Goal: Task Accomplishment & Management: Complete application form

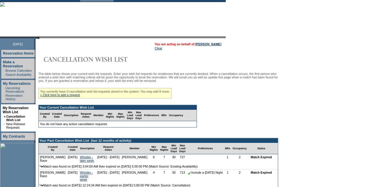
scroll to position [58, 0]
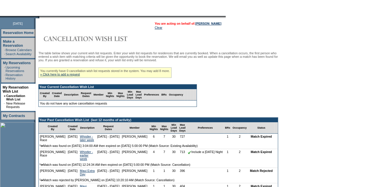
click at [70, 78] on div "You currently have 0 cancellation wish list requests stored in the system. You …" at bounding box center [104, 73] width 133 height 10
click at [70, 76] on link "» Click here to add a request" at bounding box center [60, 74] width 40 height 3
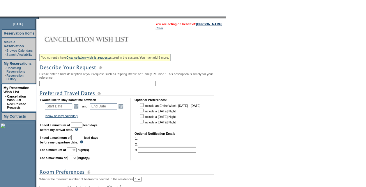
scroll to position [58, 0]
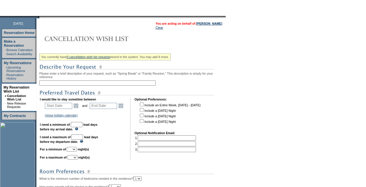
click at [132, 84] on input "text" at bounding box center [97, 83] width 116 height 5
type input "A"
drag, startPoint x: 58, startPoint y: 84, endPoint x: 49, endPoint y: 86, distance: 8.7
click at [49, 86] on input "4th Stay - [GEOGRAPHIC_DATA]" at bounding box center [97, 83] width 116 height 5
type input "4th Residence - [GEOGRAPHIC_DATA]"
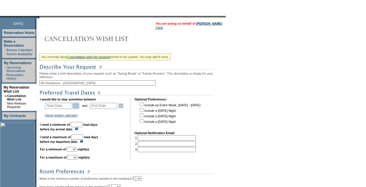
drag, startPoint x: 72, startPoint y: 104, endPoint x: 75, endPoint y: 107, distance: 4.5
click at [72, 104] on td "Start Date Open the calendar popup. << < October 2025 > >> S M T W T F S 1 2 3 …" at bounding box center [62, 106] width 37 height 8
click at [78, 107] on link "Open the calendar popup." at bounding box center [76, 106] width 6 height 6
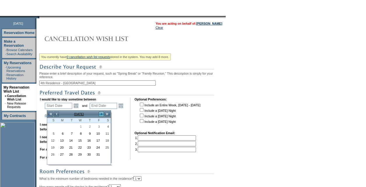
click at [100, 113] on link ">" at bounding box center [101, 114] width 6 height 6
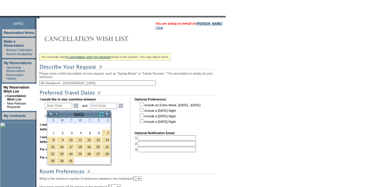
click at [100, 113] on link ">" at bounding box center [101, 114] width 6 height 6
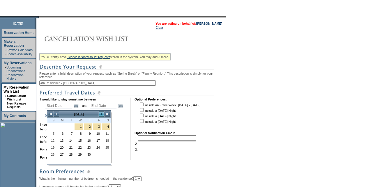
click at [100, 113] on link ">" at bounding box center [101, 114] width 6 height 6
click at [52, 135] on link "5" at bounding box center [51, 134] width 8 height 6
type input "2026-07-05"
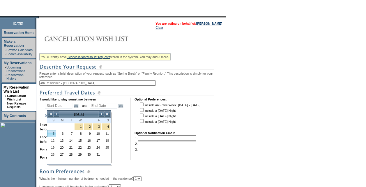
type input "2026-07-06"
type input "7/5/2026"
type input "7/6/2026"
type input "279"
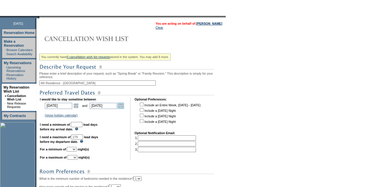
click at [121, 107] on link "Open the calendar popup." at bounding box center [121, 106] width 6 height 6
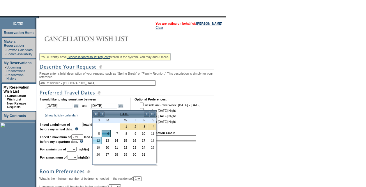
click at [96, 142] on link "12" at bounding box center [97, 141] width 8 height 6
type input "2026-07-12"
type input "7/12/2026"
type input "285"
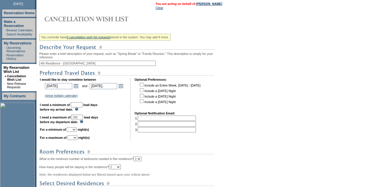
scroll to position [87, 0]
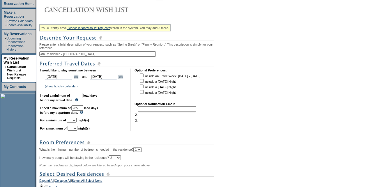
click at [82, 98] on input "text" at bounding box center [77, 95] width 12 height 5
type input "30"
click at [77, 123] on select "1 2 3 4 5 6 7 8 9 10 11 12 13 14" at bounding box center [72, 120] width 10 height 5
select select "7"
click at [74, 121] on select "1 2 3 4 5 6 7 8 9 10 11 12 13 14" at bounding box center [72, 120] width 10 height 5
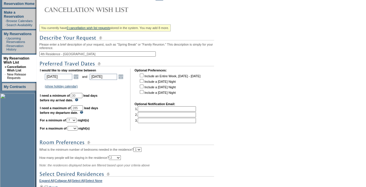
click at [77, 131] on select "1 2 3 4 5 6 7 8 9 10 11 12 13 14" at bounding box center [73, 128] width 10 height 5
select select "7"
click at [74, 129] on select "1 2 3 4 5 6 7 8 9 10 11 12 13 14" at bounding box center [73, 128] width 10 height 5
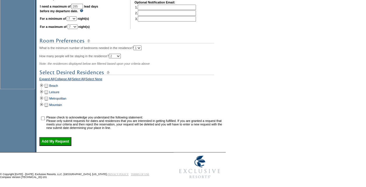
scroll to position [197, 0]
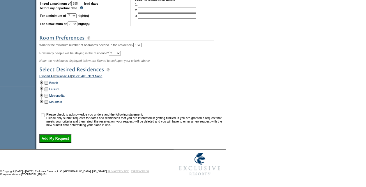
click at [46, 80] on td at bounding box center [46, 83] width 5 height 6
click at [44, 80] on td at bounding box center [41, 83] width 5 height 6
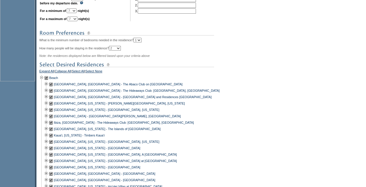
click at [48, 81] on td at bounding box center [46, 78] width 5 height 6
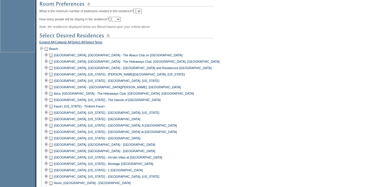
scroll to position [255, 0]
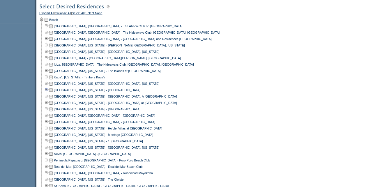
click at [49, 93] on td at bounding box center [46, 90] width 5 height 6
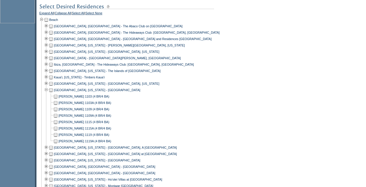
click at [52, 93] on td at bounding box center [51, 90] width 5 height 6
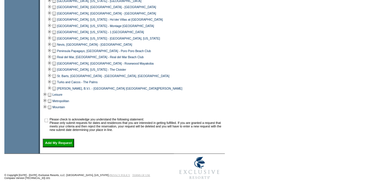
scroll to position [427, 0]
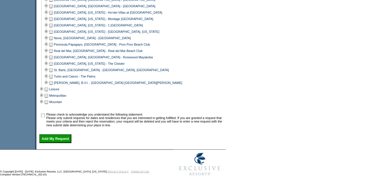
click at [44, 116] on input "checkbox" at bounding box center [43, 116] width 4 height 4
checkbox input "true"
click at [57, 143] on input "Add My Request" at bounding box center [55, 138] width 32 height 9
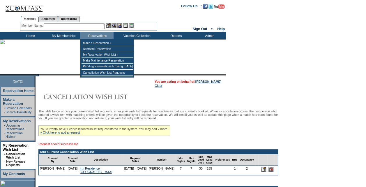
click at [88, 25] on input "text" at bounding box center [74, 26] width 61 height 6
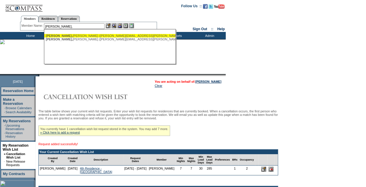
click at [84, 36] on div "[PERSON_NAME] ([PERSON_NAME][EMAIL_ADDRESS][PERSON_NAME][DOMAIN_NAME])" at bounding box center [110, 35] width 128 height 3
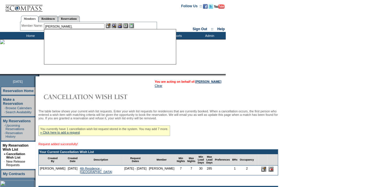
type input "[PERSON_NAME] ([PERSON_NAME][EMAIL_ADDRESS][PERSON_NAME][DOMAIN_NAME])"
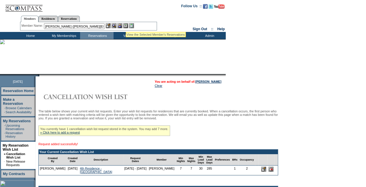
click at [121, 27] on img at bounding box center [119, 25] width 5 height 5
click at [115, 26] on img at bounding box center [113, 25] width 5 height 5
